Goal: Task Accomplishment & Management: Complete application form

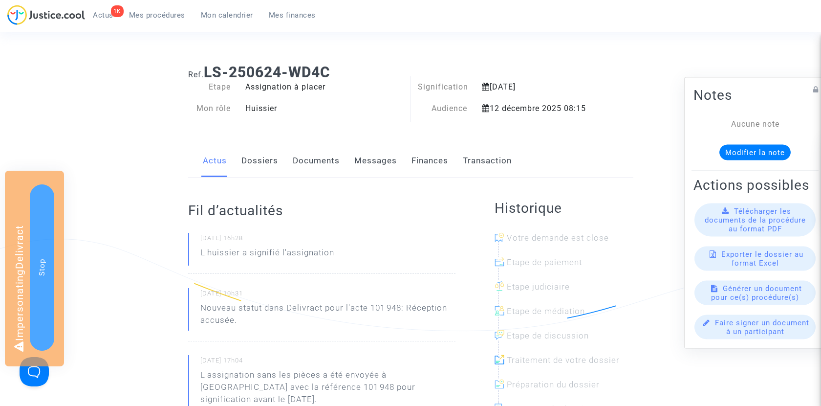
click at [431, 151] on link "Finances" at bounding box center [430, 161] width 37 height 32
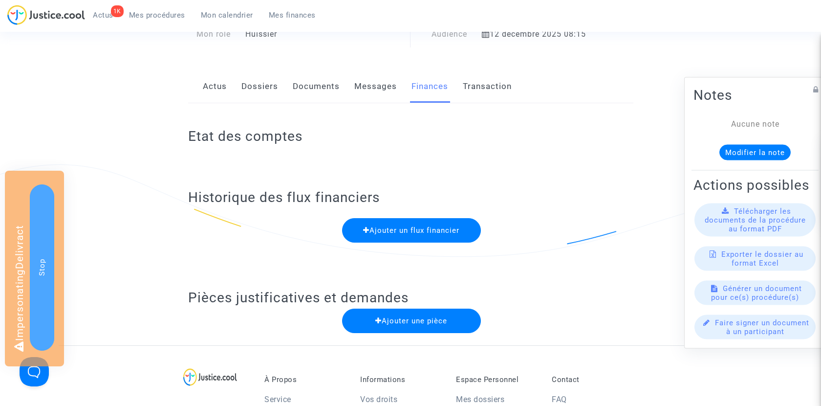
scroll to position [63, 0]
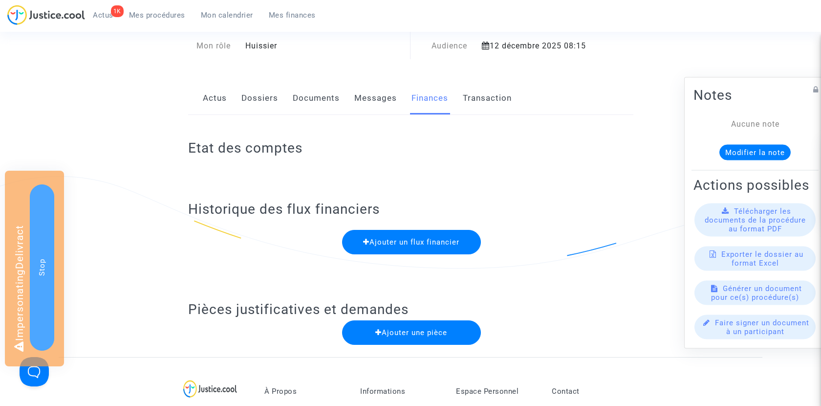
click at [412, 243] on span "Ajouter un flux financier" at bounding box center [411, 242] width 96 height 9
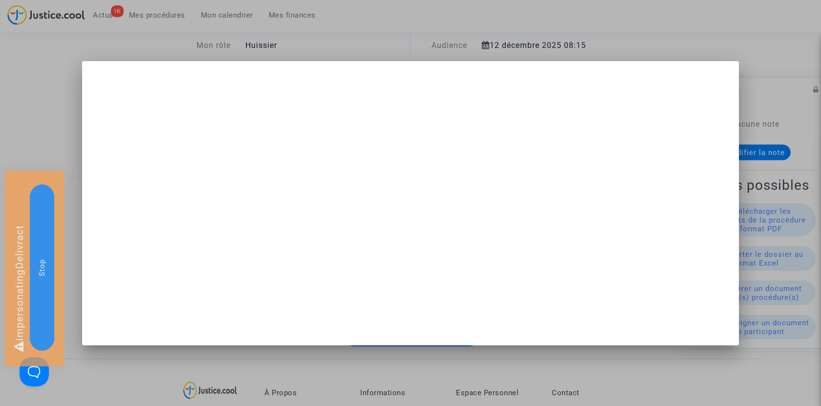
scroll to position [0, 0]
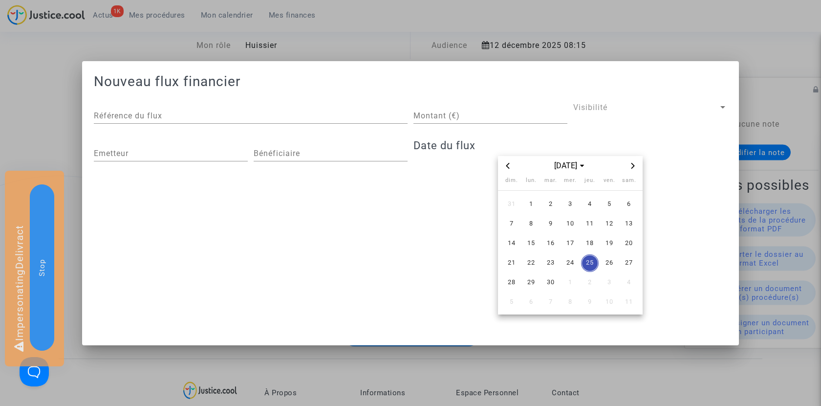
click at [49, 162] on div at bounding box center [410, 203] width 821 height 406
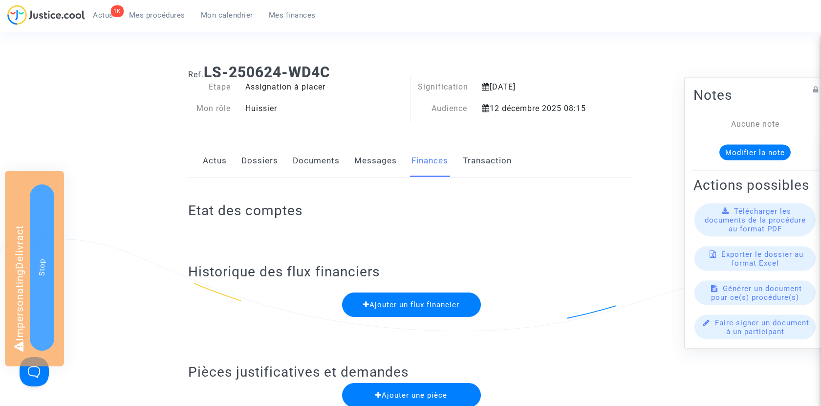
scroll to position [63, 0]
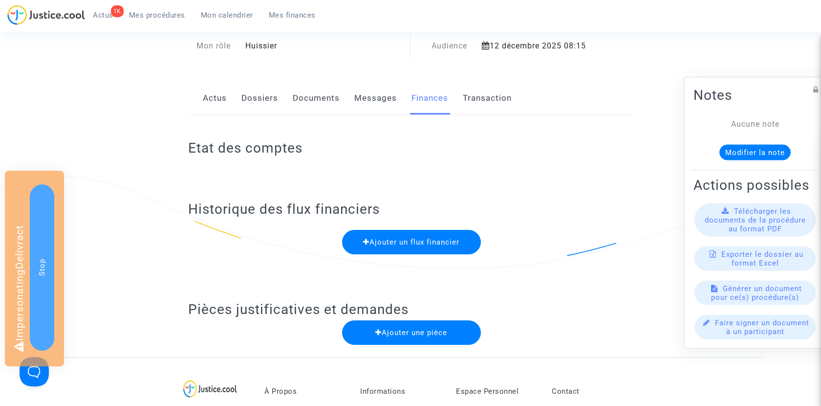
click at [367, 326] on button "Ajouter une pièce" at bounding box center [411, 332] width 139 height 24
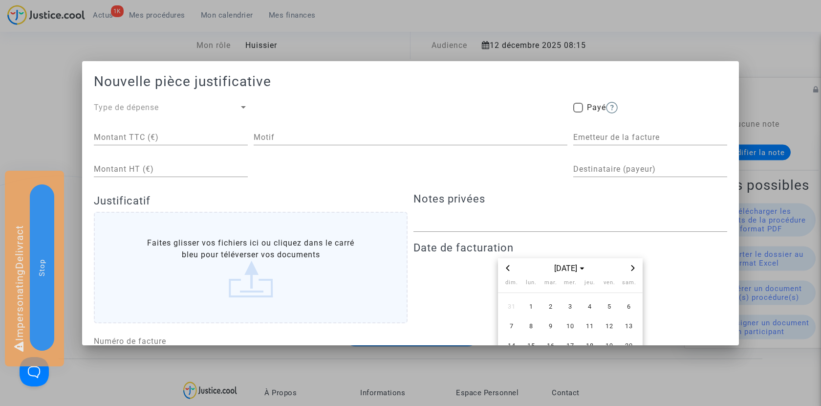
click at [174, 109] on div "Type de dépense" at bounding box center [166, 108] width 145 height 12
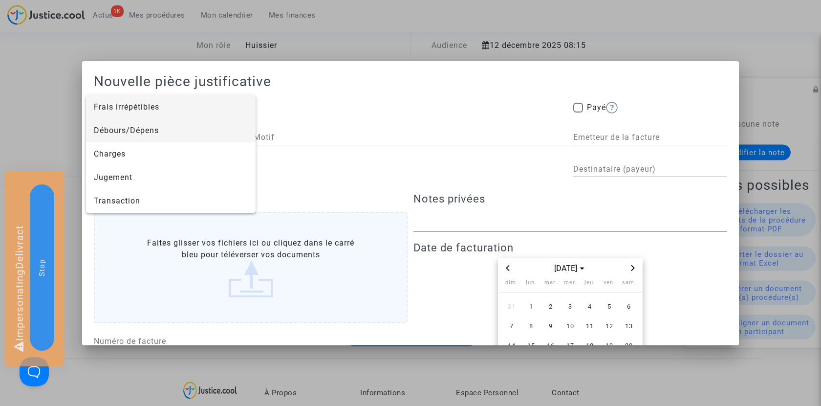
click at [170, 128] on span "Débours/Dépens" at bounding box center [171, 130] width 154 height 23
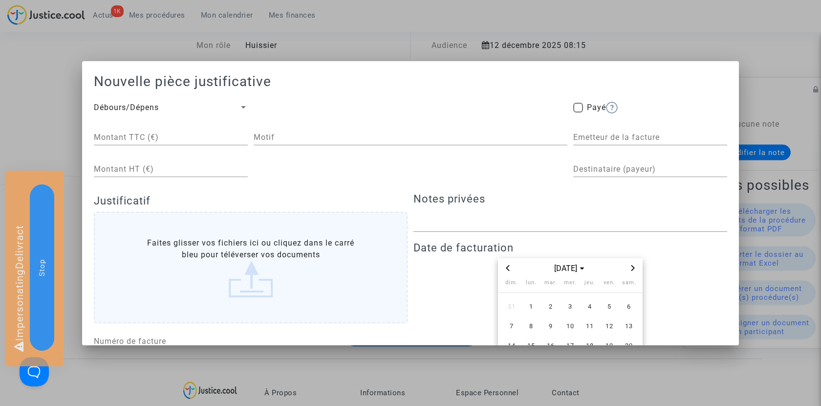
click at [148, 139] on input "Montant TTC (€)" at bounding box center [171, 137] width 154 height 9
type input "82.84"
click at [319, 132] on div "Motif" at bounding box center [411, 134] width 314 height 22
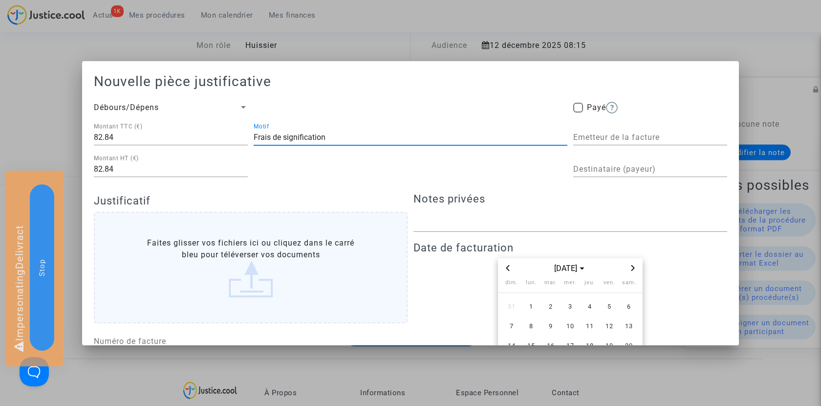
paste input "LS-250624-WD4C"
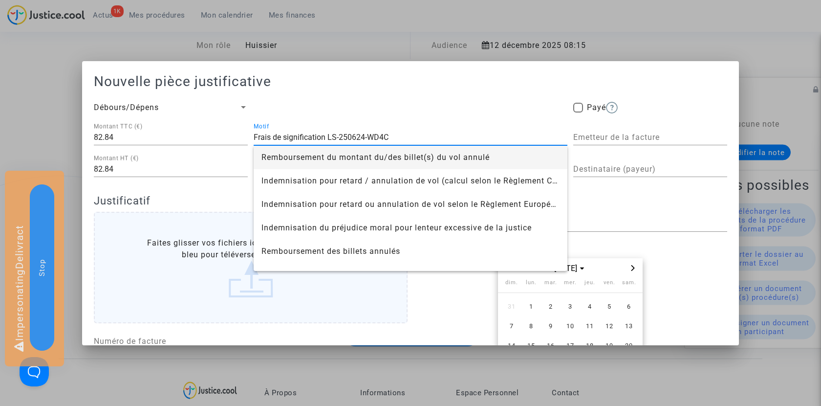
drag, startPoint x: 328, startPoint y: 135, endPoint x: 462, endPoint y: 135, distance: 133.9
click at [462, 135] on input "Frais de signification LS-250624-WD4C" at bounding box center [411, 137] width 314 height 9
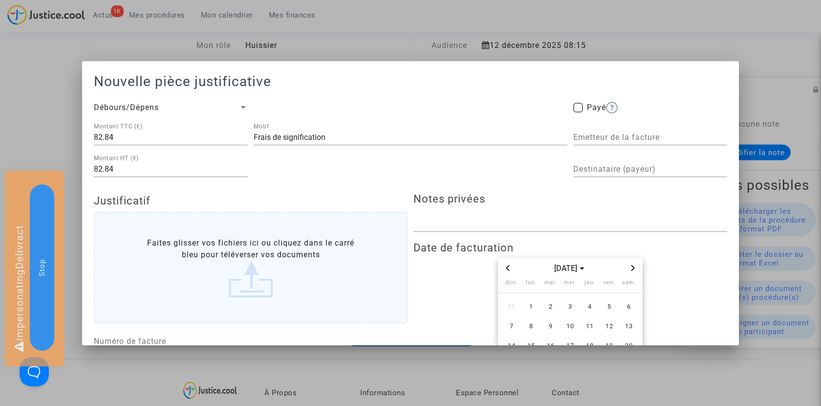
click at [350, 135] on input "Frais de signification" at bounding box center [411, 137] width 314 height 9
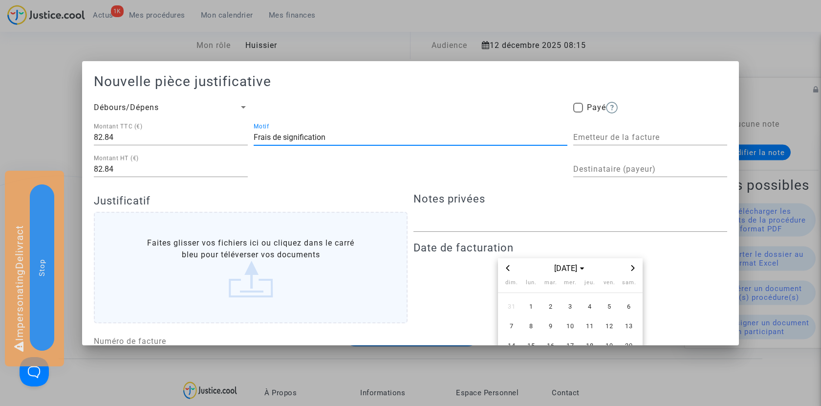
paste input "101948"
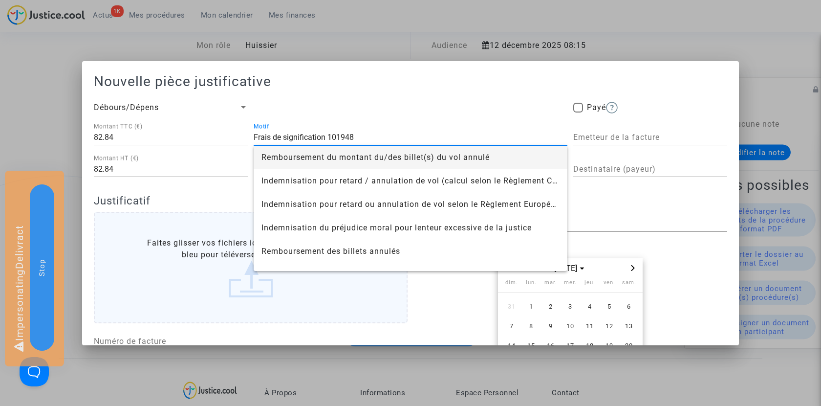
type input "Frais de signification 101948"
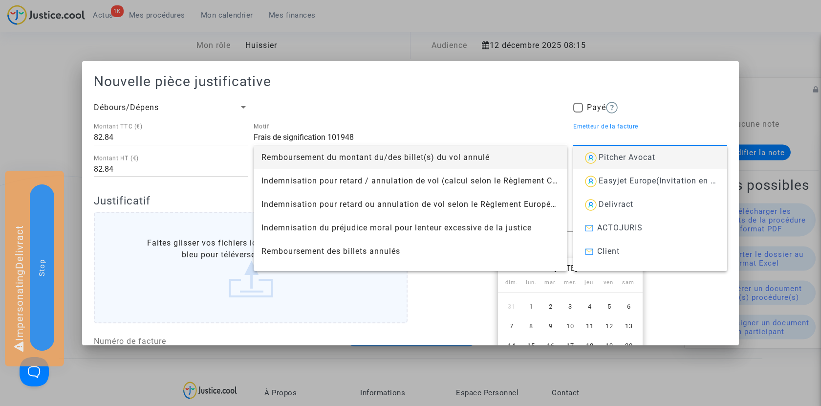
click at [623, 141] on input "Emetteur de la facture" at bounding box center [650, 137] width 154 height 9
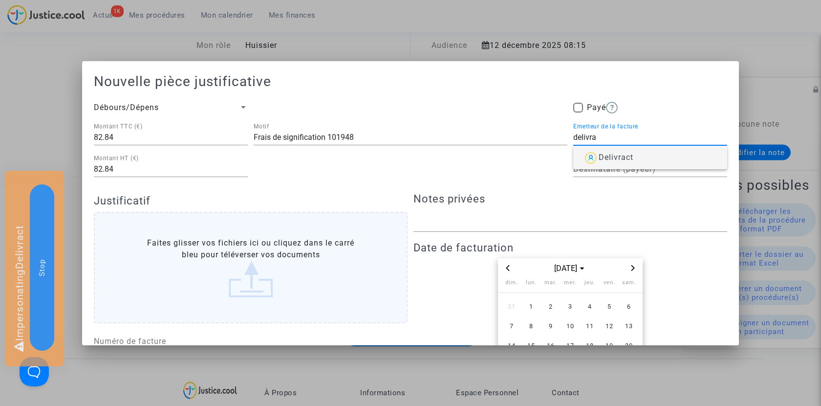
click at [611, 159] on span "Delivract" at bounding box center [616, 156] width 35 height 9
type input "Delivract"
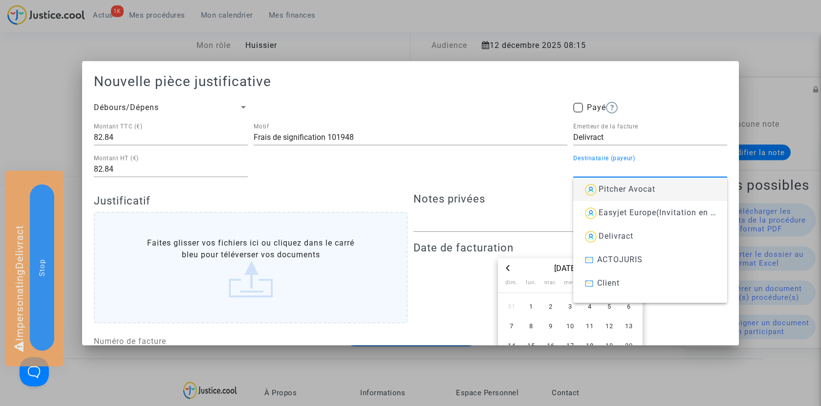
click at [600, 173] on input "Destinataire (payeur)" at bounding box center [650, 169] width 154 height 9
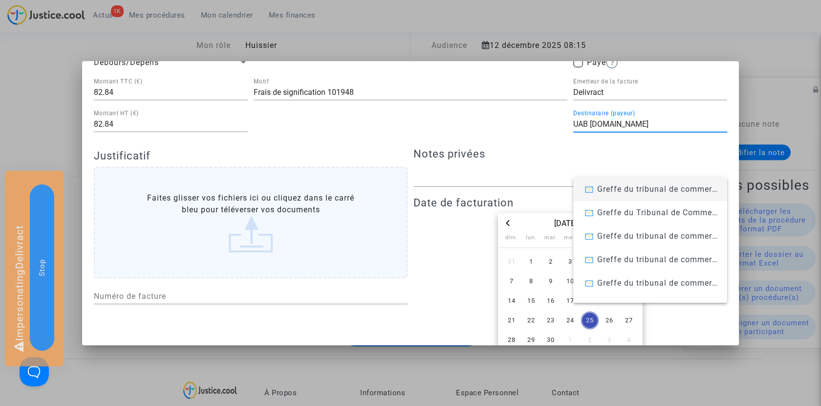
scroll to position [59, 0]
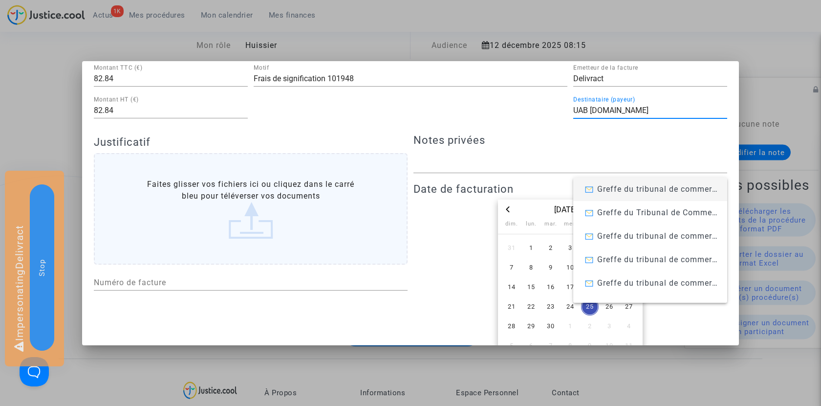
type input "UAB Skycop.com"
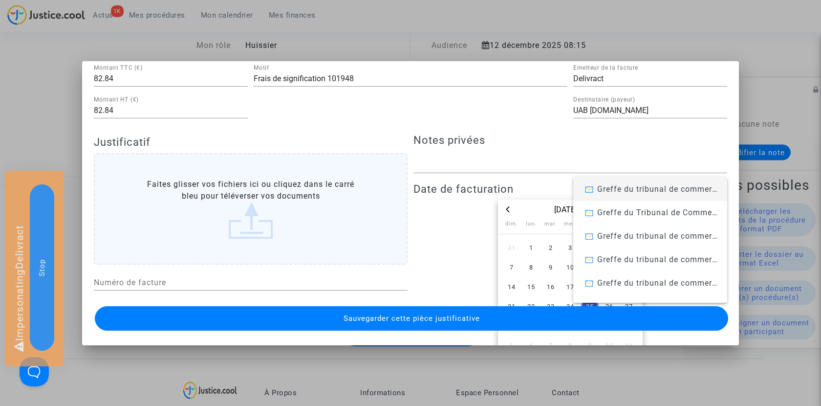
scroll to position [112, 0]
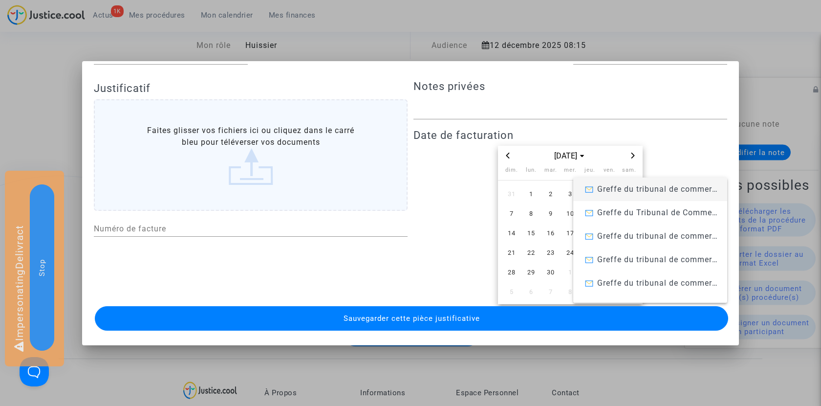
click at [478, 235] on div "sept. 2025 dim. lun. mar. mer. jeu. ven. sam. 31 1 2 3 4 5 6 7 8 9 10 11 12 13 …" at bounding box center [570, 225] width 314 height 158
click at [673, 134] on h4 "Date de facturation" at bounding box center [570, 135] width 314 height 13
click at [630, 155] on icon "Next month" at bounding box center [633, 155] width 6 height 6
click at [507, 157] on icon "Previous month" at bounding box center [508, 155] width 6 height 6
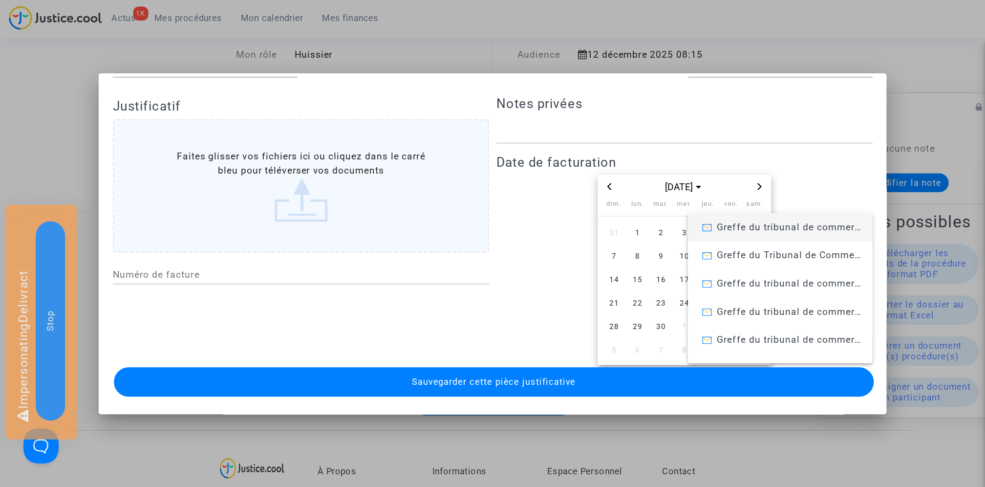
scroll to position [0, 0]
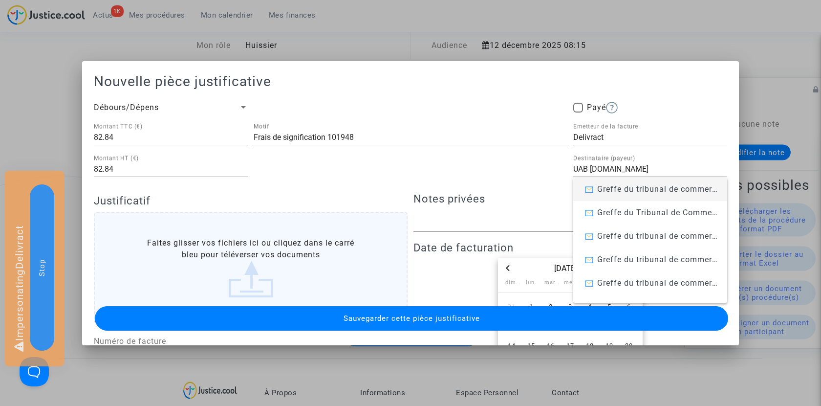
click at [651, 161] on div "UAB Skycop.com Destinataire (payeur)" at bounding box center [650, 166] width 154 height 22
click at [647, 167] on input "UAB Skycop.com" at bounding box center [650, 169] width 154 height 9
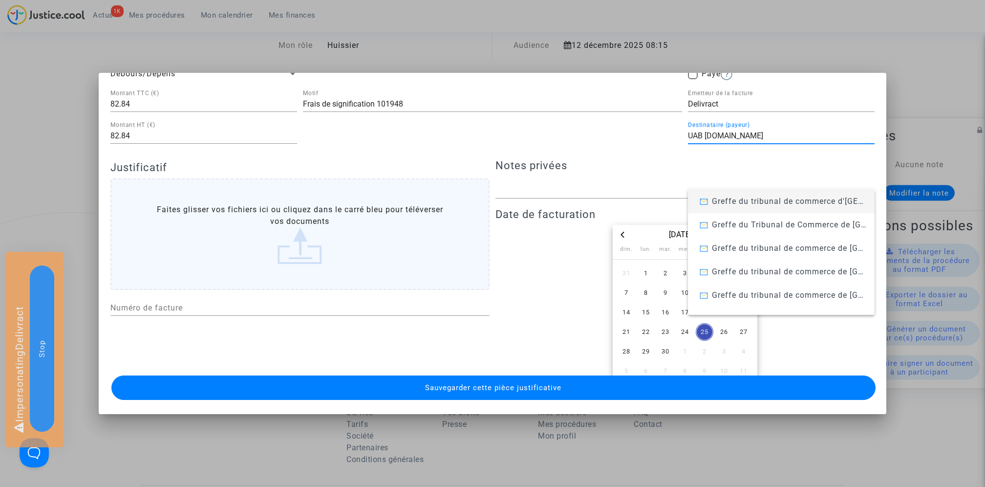
scroll to position [48, 0]
click at [706, 325] on span "25" at bounding box center [705, 330] width 18 height 18
click at [409, 242] on label "Faites glisser vos fichiers ici ou cliquez dans le carré bleu pour téléverser v…" at bounding box center [299, 231] width 379 height 111
click at [0, 0] on input "Faites glisser vos fichiers ici ou cliquez dans le carré bleu pour téléverser v…" at bounding box center [0, 0] width 0 height 0
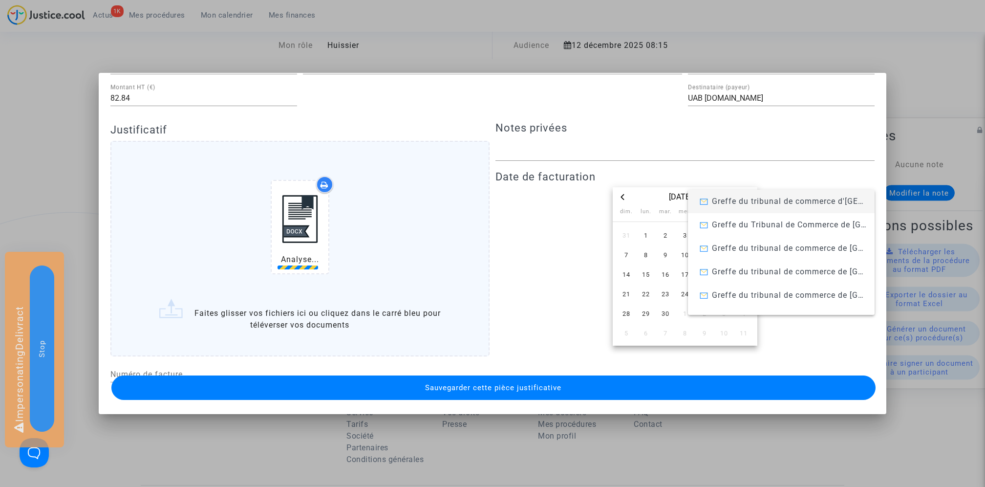
scroll to position [103, 0]
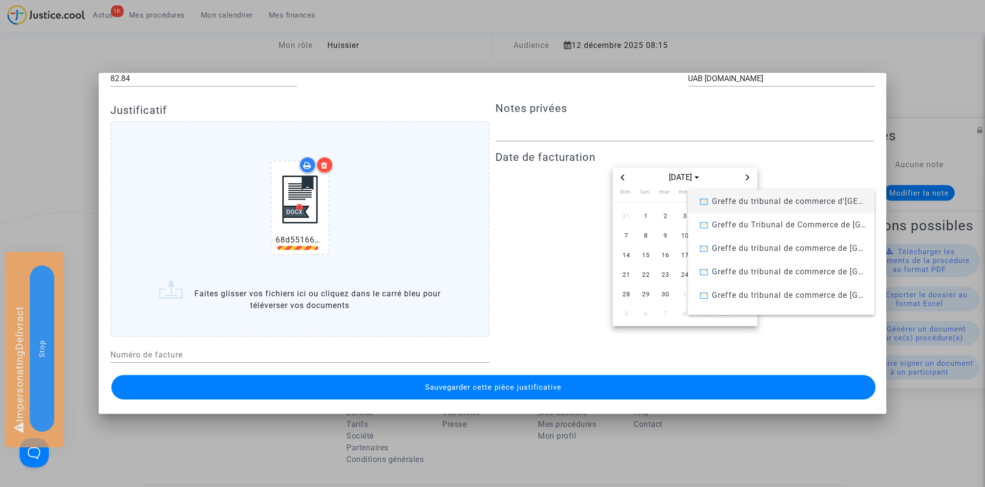
click at [321, 163] on icon at bounding box center [324, 165] width 7 height 8
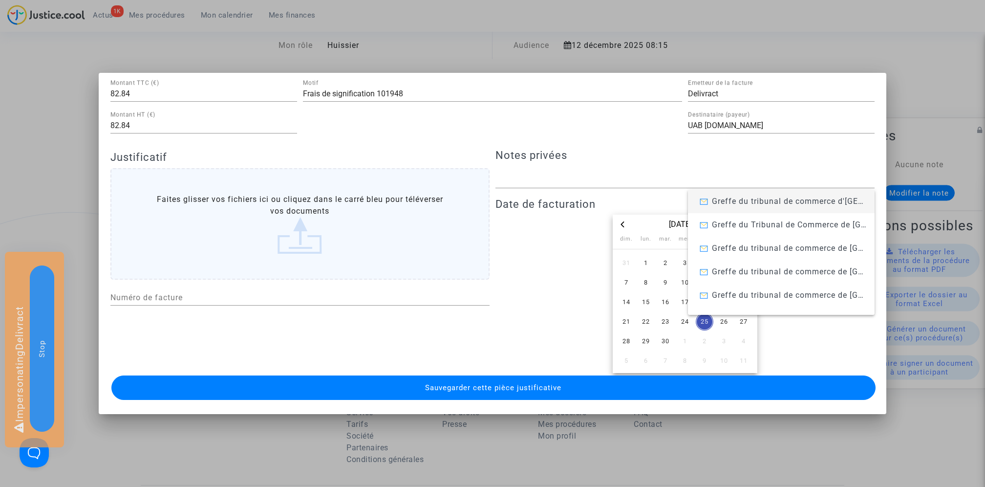
click at [296, 218] on label "Faites glisser vos fichiers ici ou cliquez dans le carré bleu pour téléverser v…" at bounding box center [299, 223] width 379 height 111
click at [0, 0] on input "Faites glisser vos fichiers ici ou cliquez dans le carré bleu pour téléverser v…" at bounding box center [0, 0] width 0 height 0
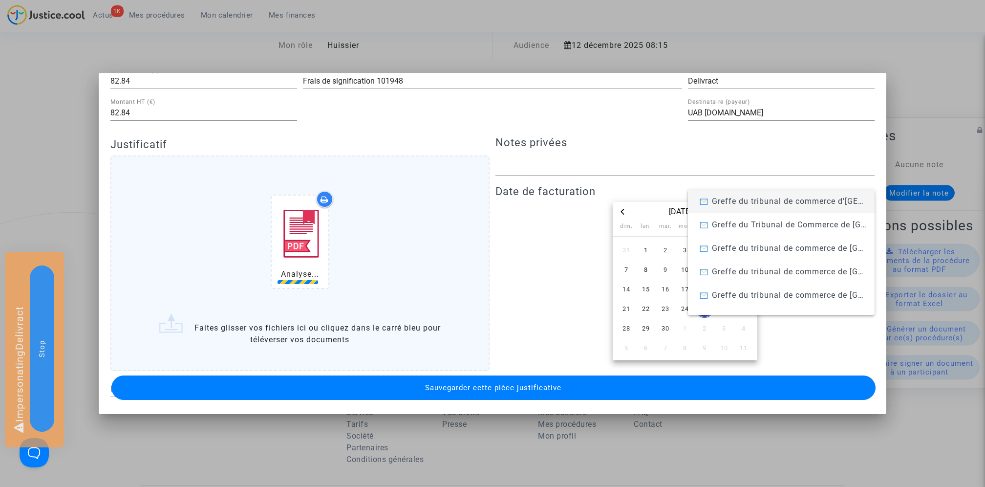
scroll to position [103, 0]
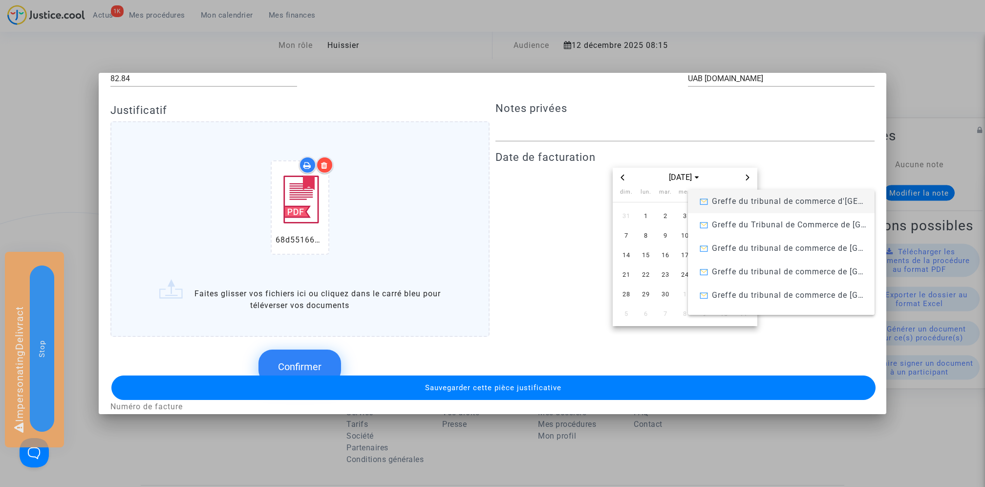
click at [295, 358] on button "Confirmer" at bounding box center [300, 366] width 83 height 34
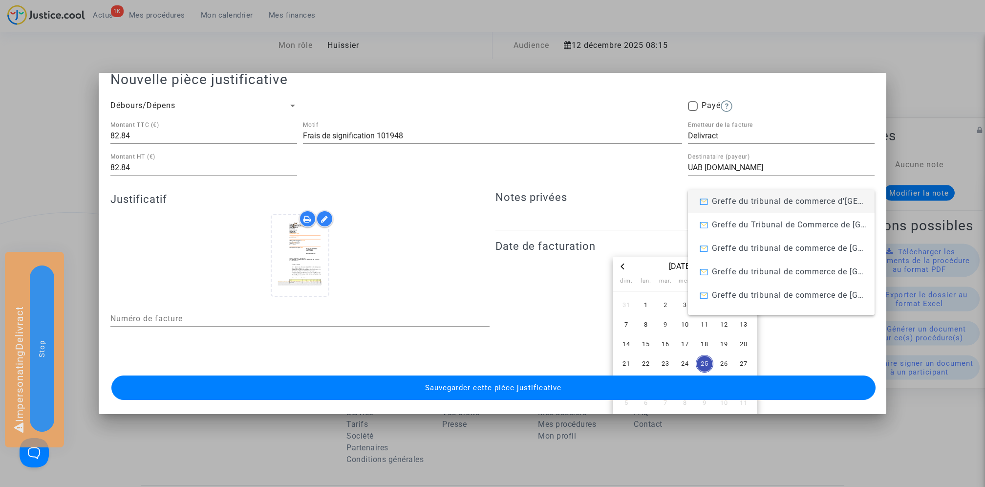
scroll to position [0, 0]
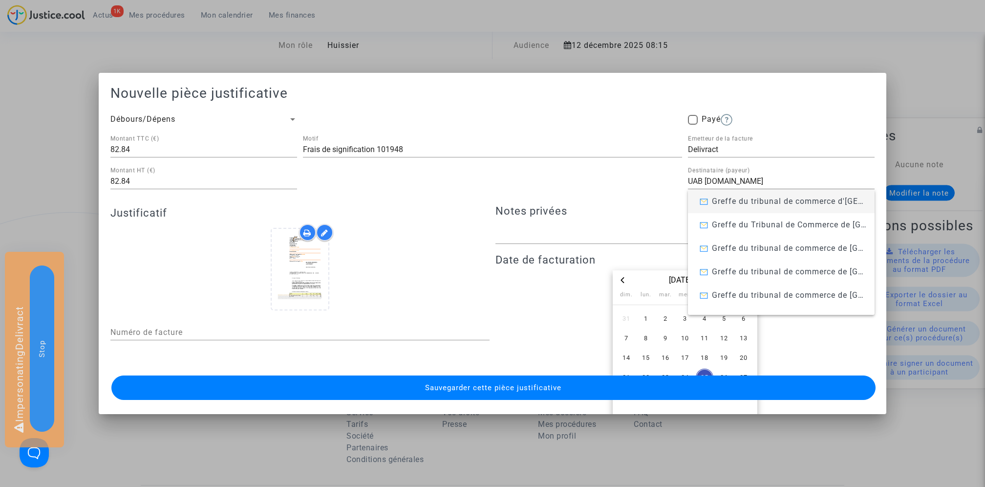
click at [438, 388] on span "Sauvegarder cette pièce justificative" at bounding box center [493, 387] width 136 height 9
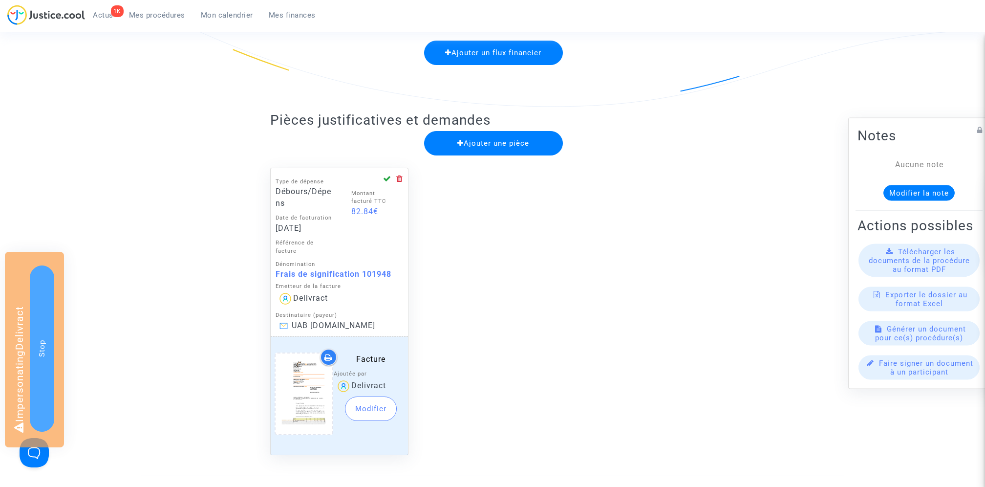
scroll to position [259, 0]
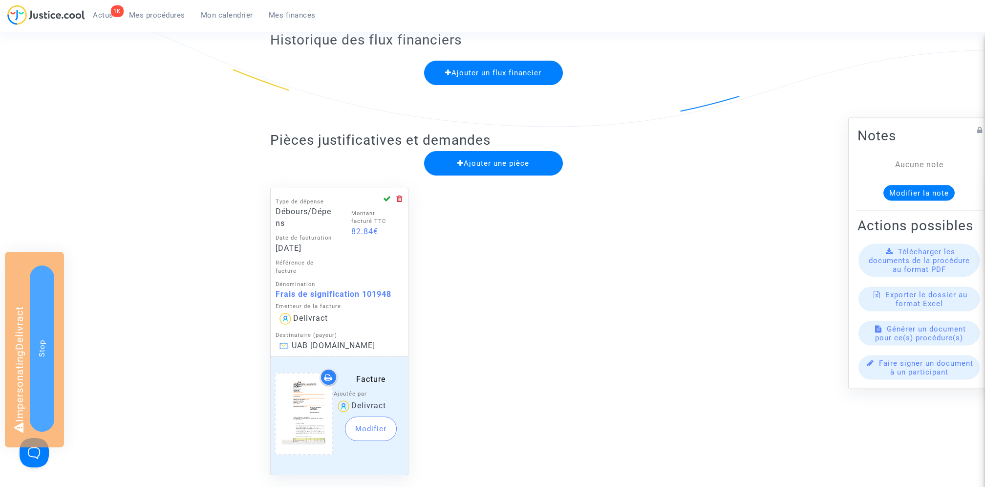
click at [486, 164] on span "Ajouter une pièce" at bounding box center [493, 163] width 72 height 9
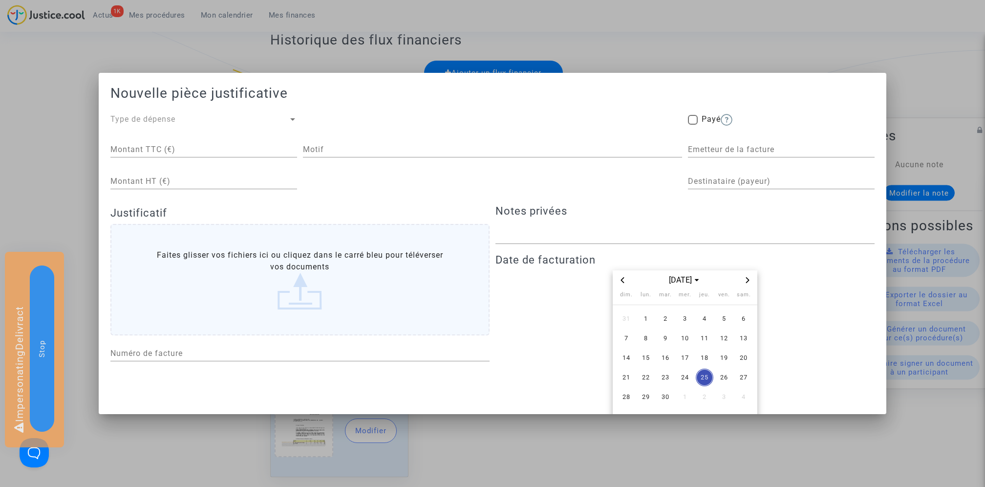
click at [343, 158] on div "Motif" at bounding box center [492, 151] width 379 height 32
click at [342, 152] on input "Motif" at bounding box center [492, 149] width 379 height 9
paste input "Service d'automatisation de la signification par voie d'huissier"
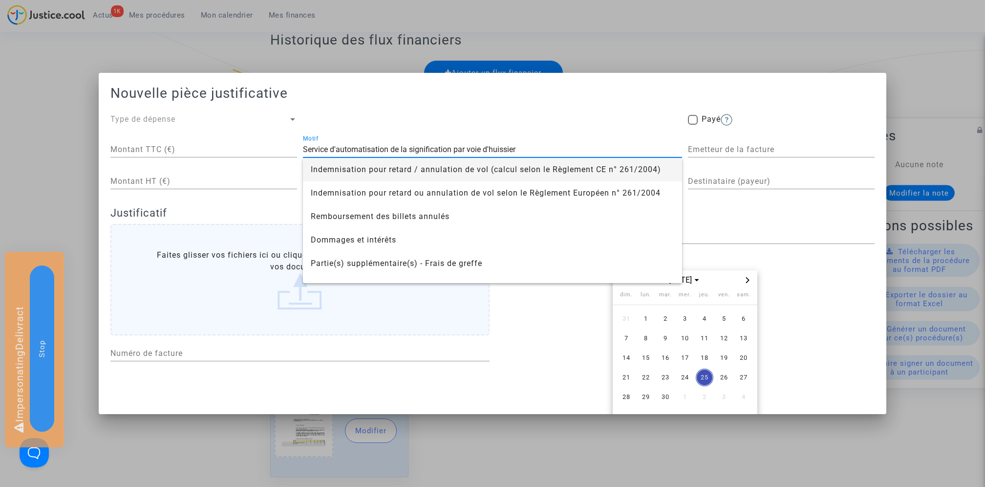
type input "Service d'automatisation de la signification par voie d'huissier"
click at [321, 112] on div "Nouvelle pièce justificative Type de dépense Payé Montant TTC (€) Montant HT (€…" at bounding box center [492, 257] width 765 height 344
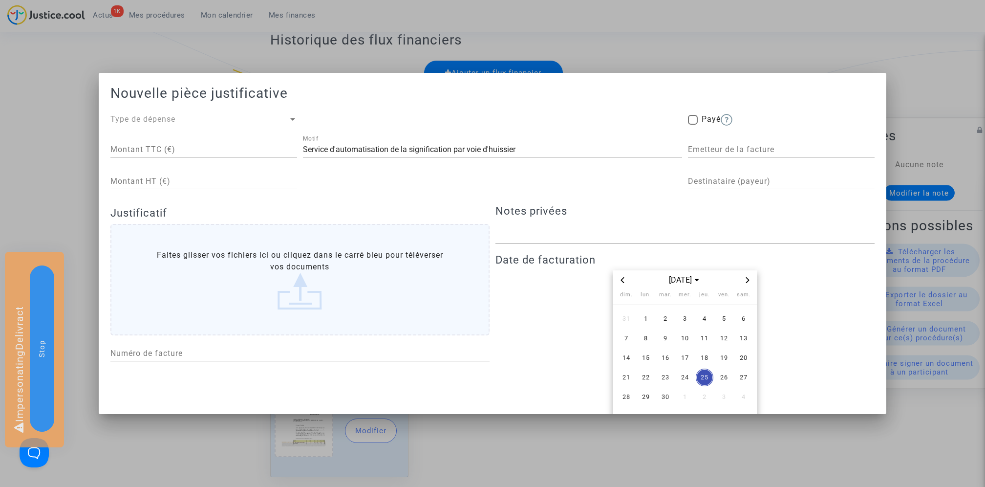
click at [190, 186] on input "Montant HT (€)" at bounding box center [203, 181] width 187 height 9
type input "8.7"
click at [188, 144] on div "8.7 Montant TTC (€)" at bounding box center [203, 146] width 187 height 22
type input "8"
type input "10.44"
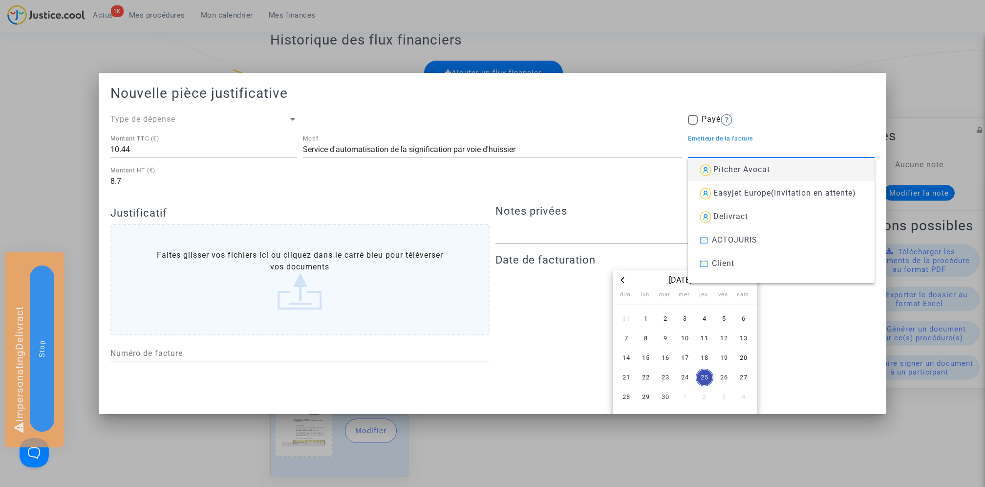
click at [730, 150] on input "Emetteur de la facture" at bounding box center [781, 149] width 187 height 9
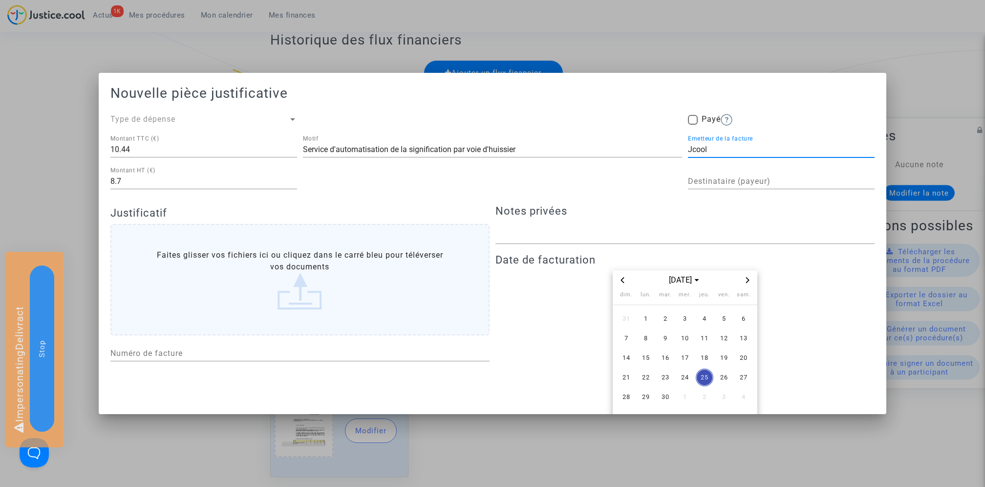
type input "Jcool"
click at [803, 111] on div "Nouvelle pièce justificative Type de dépense Payé 10.44 Montant TTC (€) 8.7 Mon…" at bounding box center [492, 257] width 765 height 344
click at [737, 193] on div "Destinataire (payeur)" at bounding box center [781, 183] width 187 height 32
click at [737, 181] on input "Destinataire (payeur)" at bounding box center [781, 181] width 187 height 9
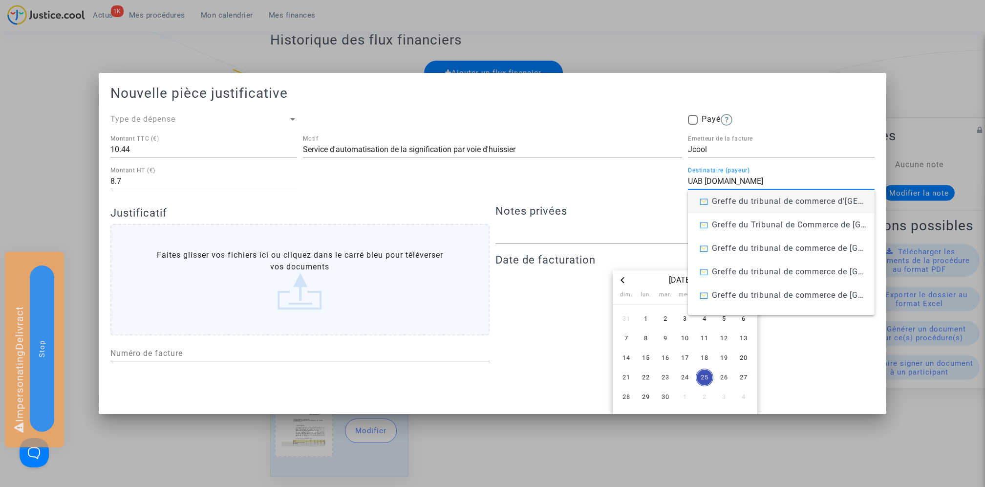
type input "UAB Skycop.com"
click at [795, 129] on div "Payé" at bounding box center [781, 121] width 187 height 16
click at [581, 185] on div "Service d'automatisation de la signification par voie d'huissier Motif" at bounding box center [492, 167] width 379 height 64
click at [703, 381] on span "25" at bounding box center [705, 377] width 18 height 18
click at [264, 117] on div "Type de dépense" at bounding box center [199, 119] width 178 height 12
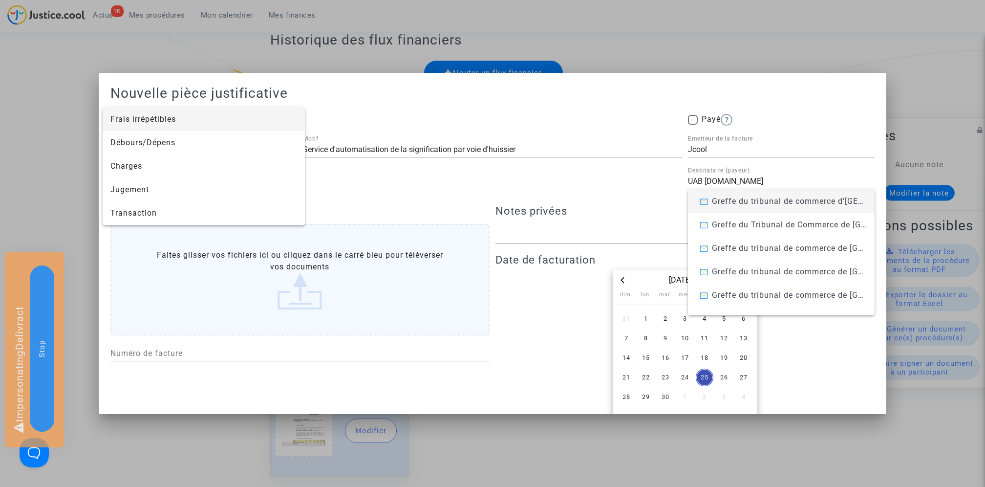
click at [238, 122] on span "Frais irrépétibles" at bounding box center [203, 119] width 187 height 23
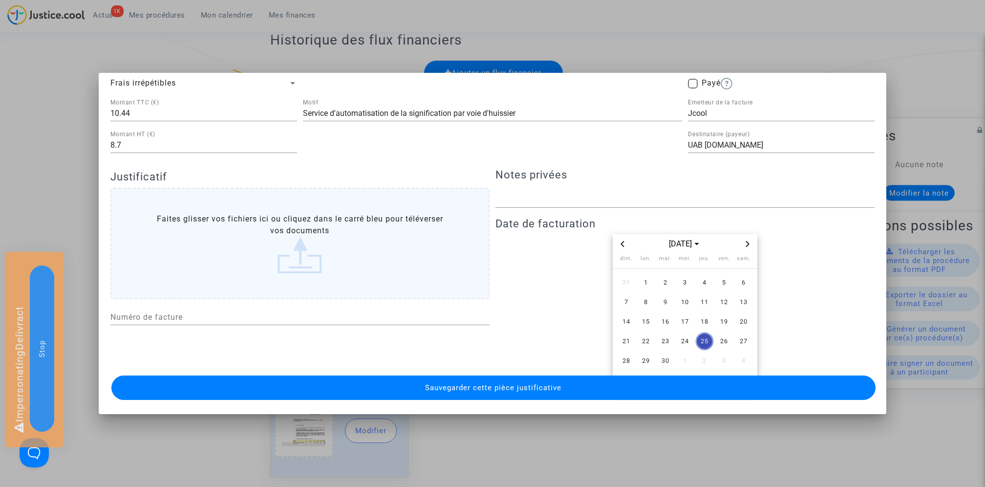
scroll to position [56, 0]
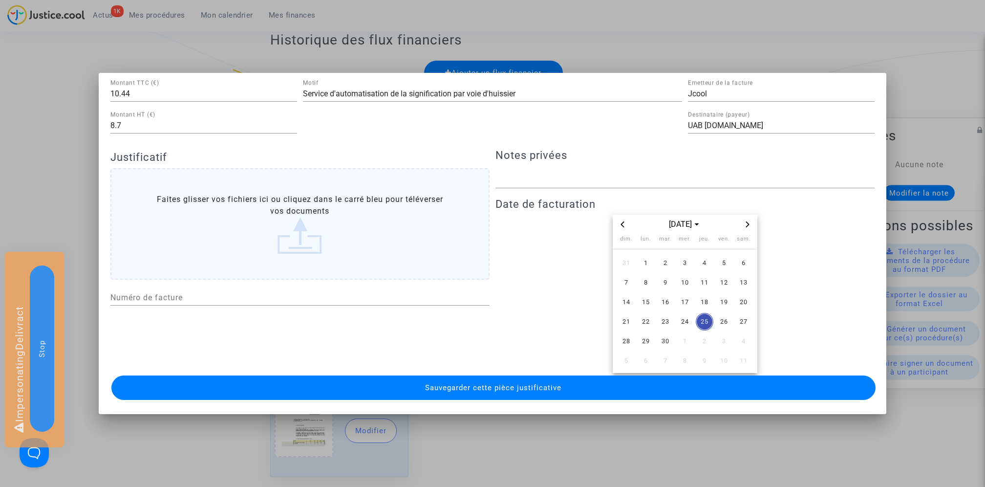
click at [418, 390] on button "Sauvegarder cette pièce justificative" at bounding box center [493, 387] width 765 height 24
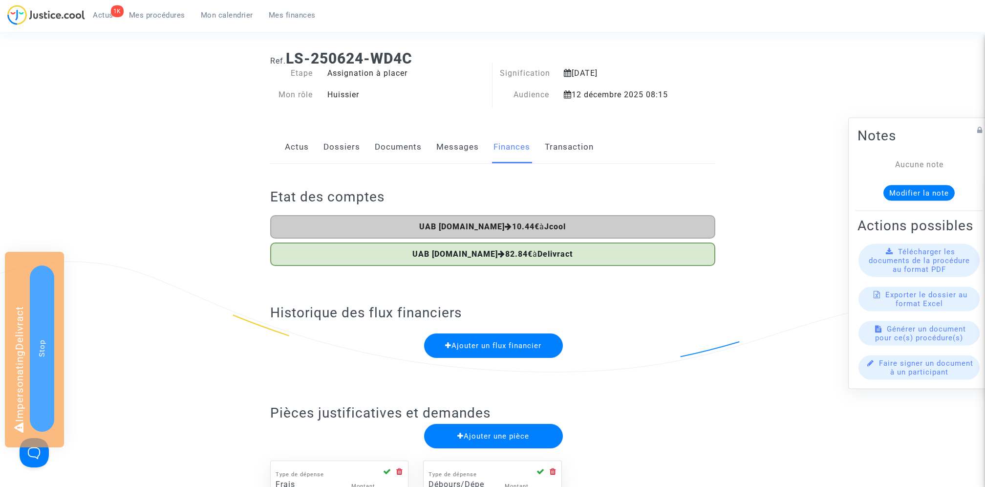
scroll to position [0, 0]
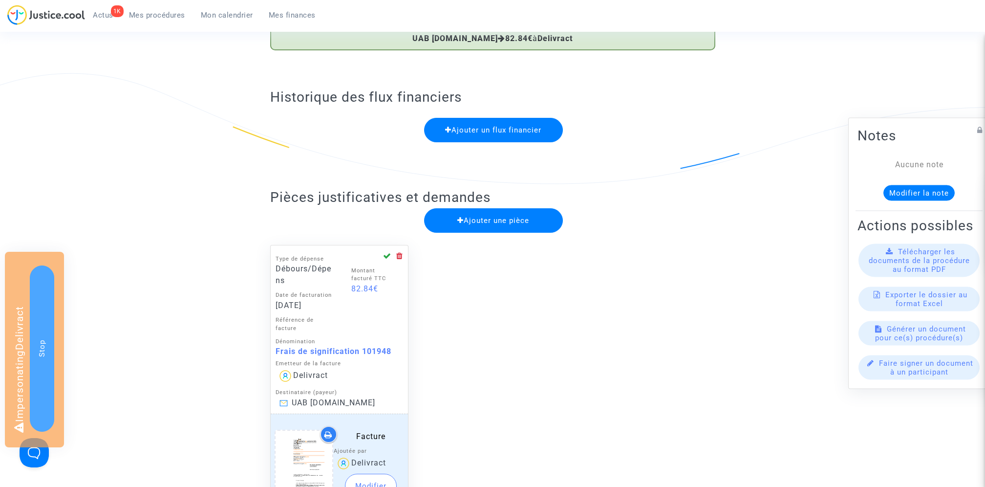
scroll to position [228, 0]
